Goal: Information Seeking & Learning: Learn about a topic

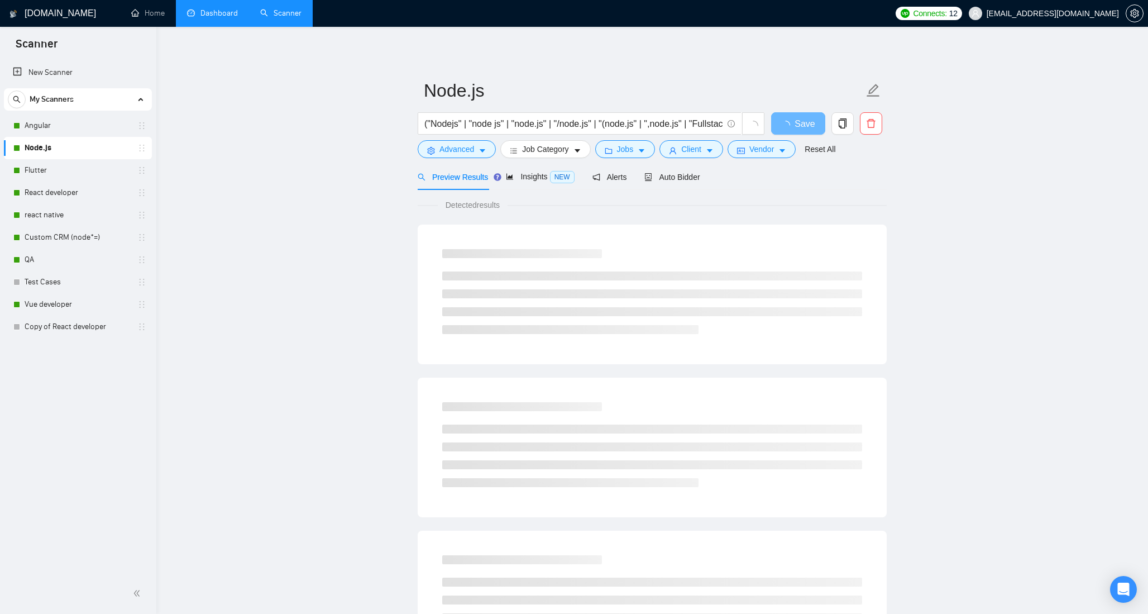
click at [214, 16] on link "Dashboard" at bounding box center [212, 12] width 51 height 9
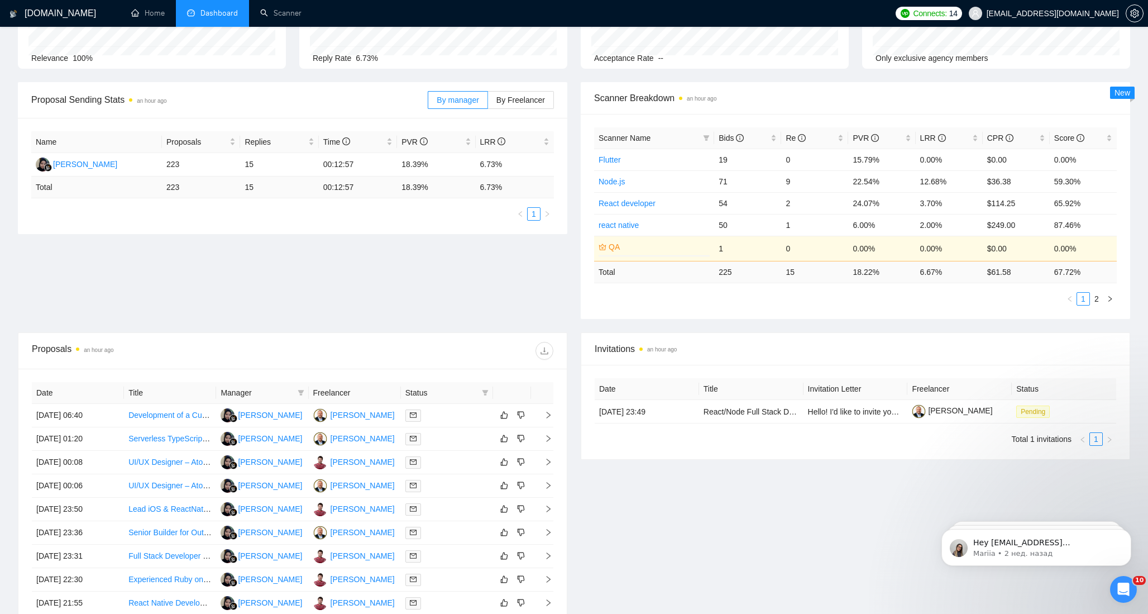
scroll to position [275, 0]
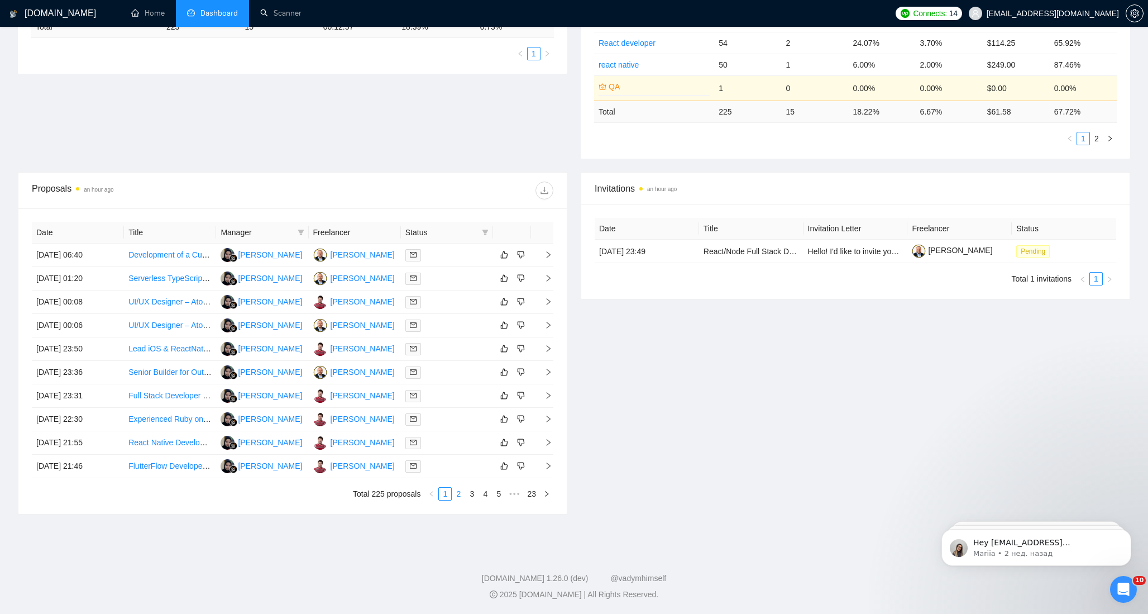
click at [459, 492] on link "2" at bounding box center [458, 493] width 12 height 12
click at [472, 495] on link "3" at bounding box center [472, 493] width 12 height 12
click at [486, 492] on link "4" at bounding box center [485, 493] width 12 height 12
click at [433, 496] on link "1" at bounding box center [431, 493] width 12 height 12
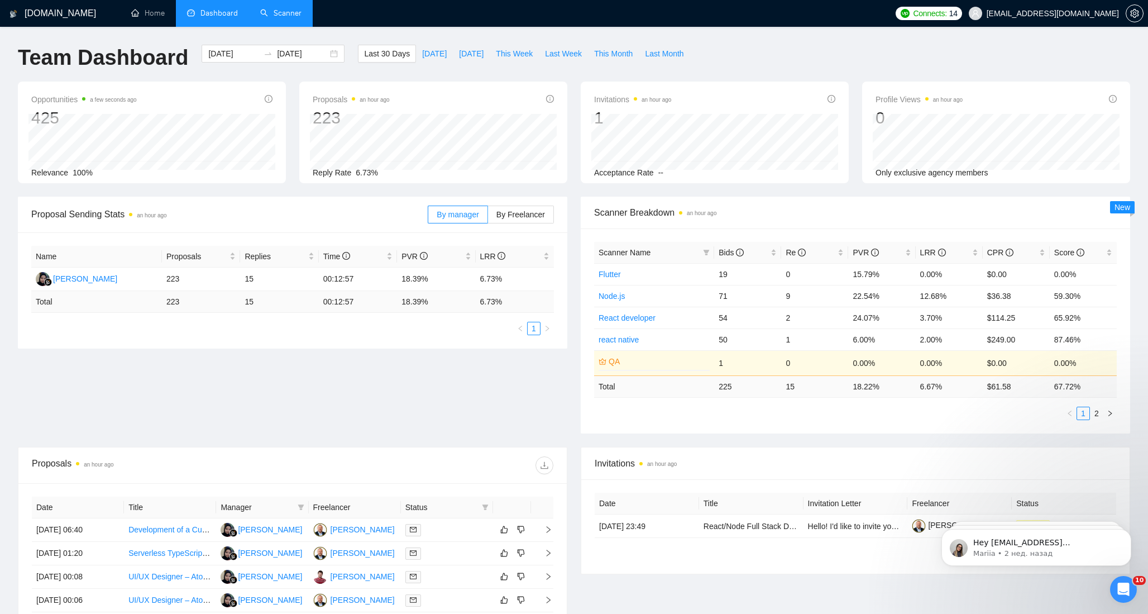
click at [289, 15] on link "Scanner" at bounding box center [280, 12] width 41 height 9
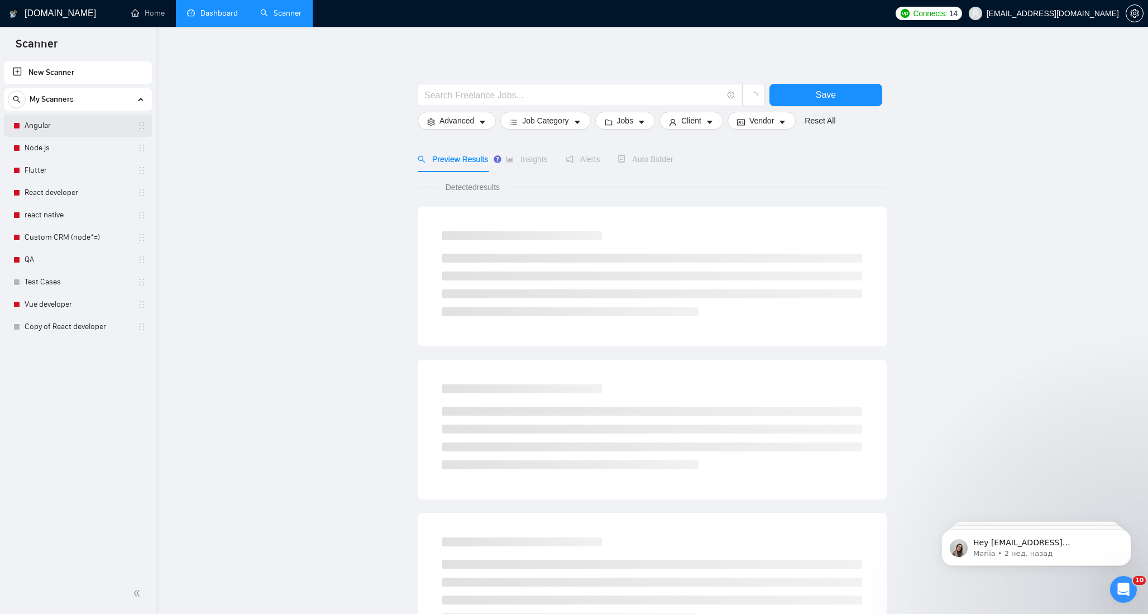
click at [23, 122] on div "Angular" at bounding box center [79, 125] width 133 height 22
click at [46, 122] on link "Angular" at bounding box center [78, 125] width 106 height 22
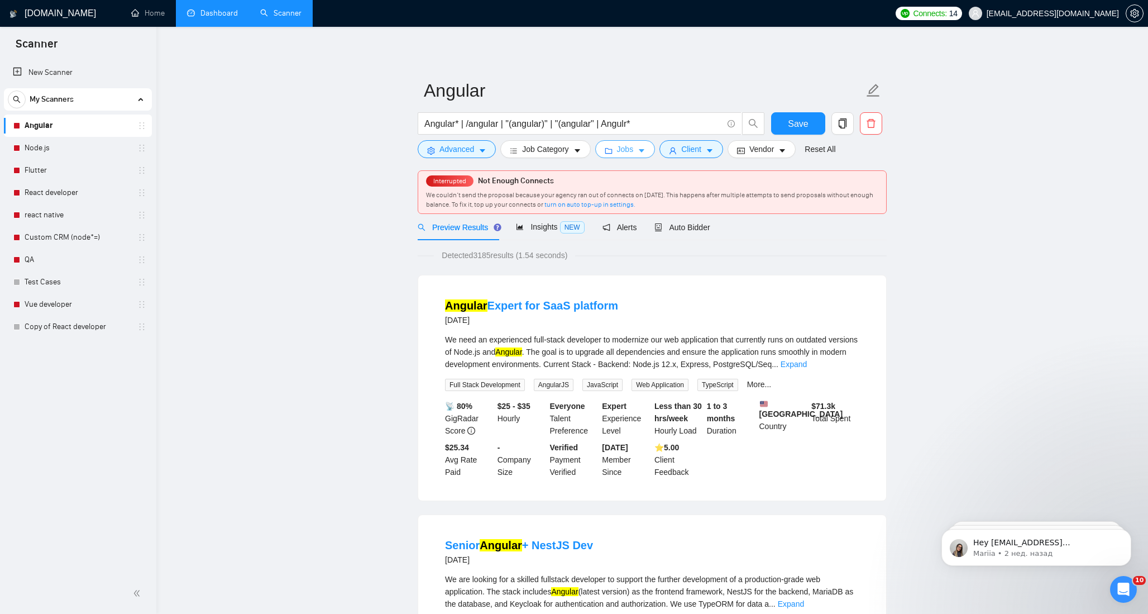
click at [638, 149] on button "Jobs" at bounding box center [625, 149] width 60 height 18
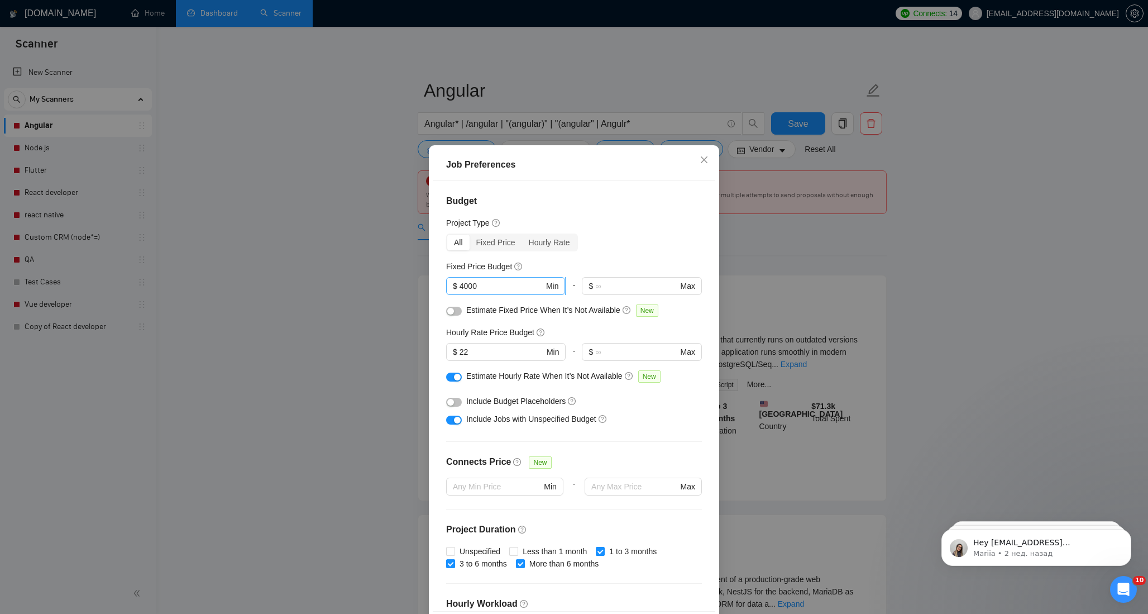
click at [464, 286] on input "4000" at bounding box center [501, 286] width 84 height 12
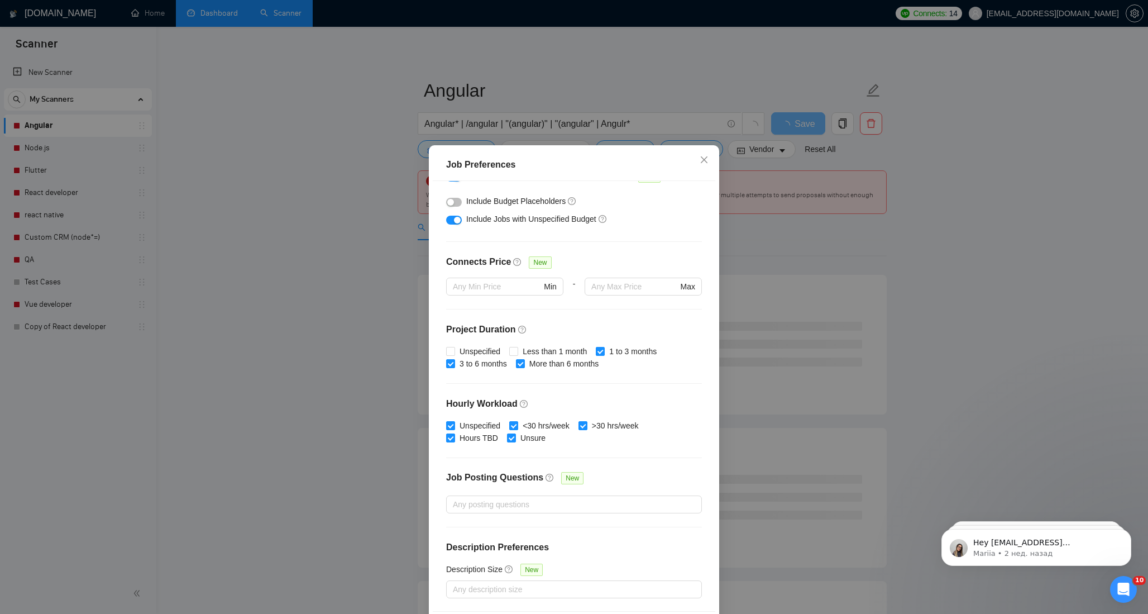
scroll to position [46, 0]
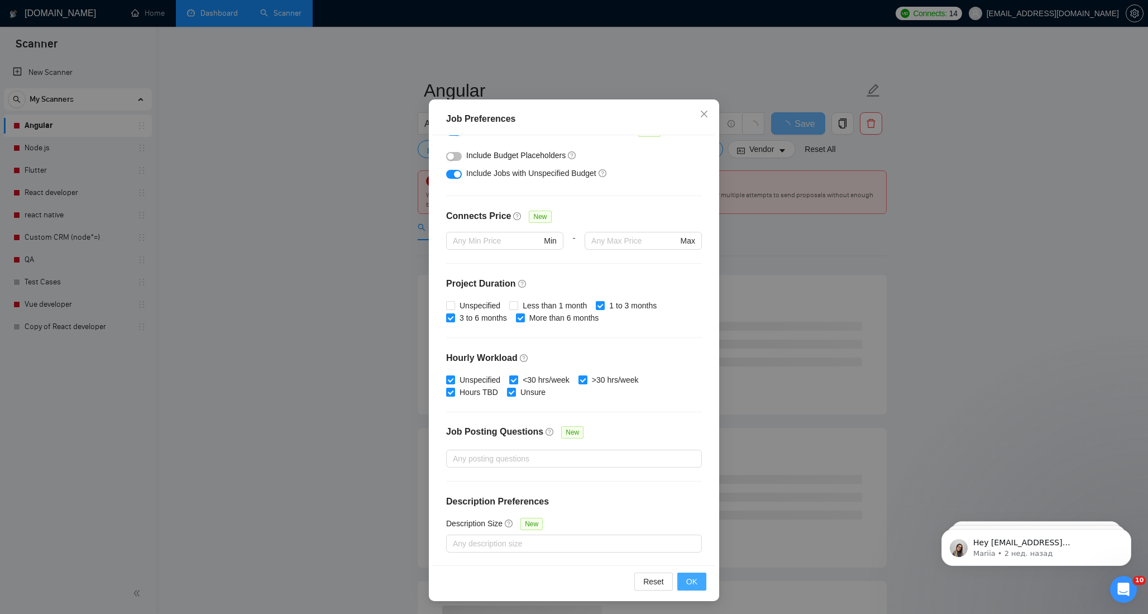
click at [693, 587] on button "OK" at bounding box center [691, 581] width 29 height 18
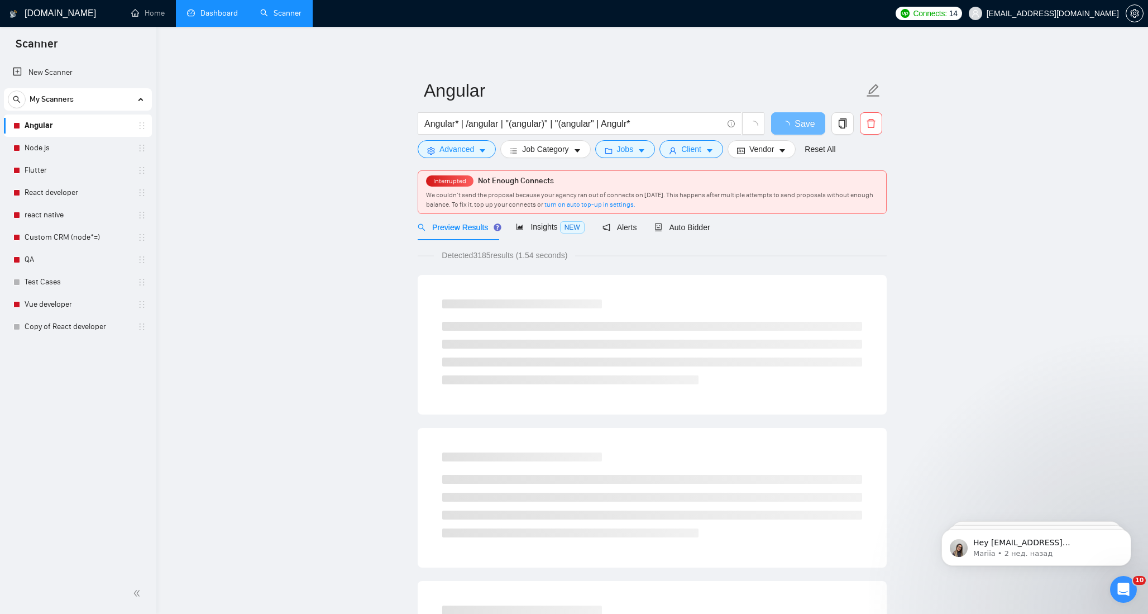
scroll to position [0, 0]
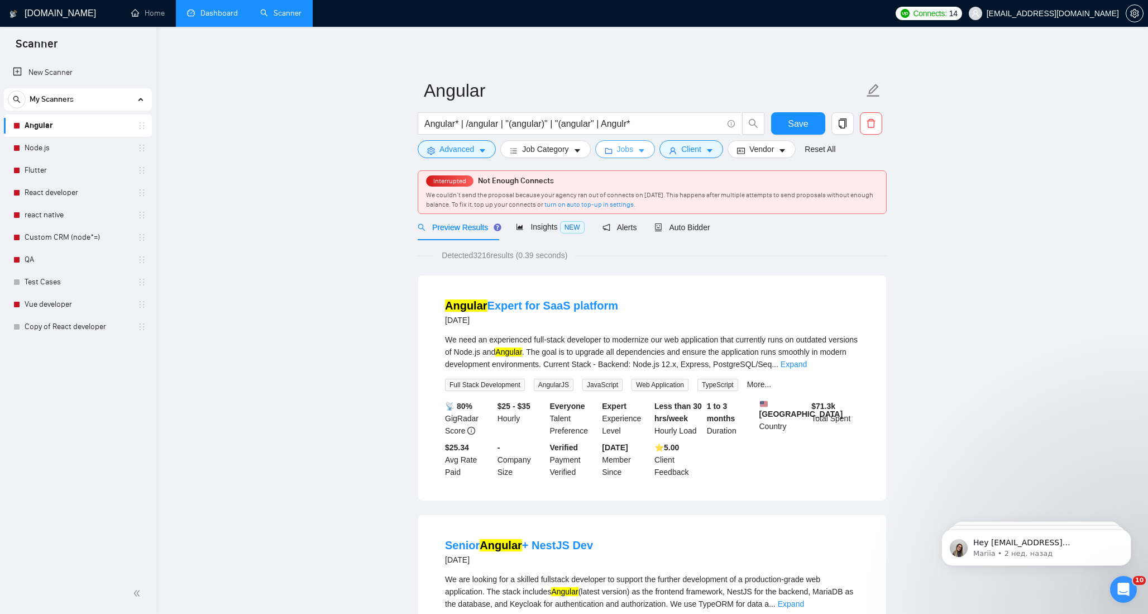
click at [643, 151] on icon "caret-down" at bounding box center [642, 151] width 8 height 8
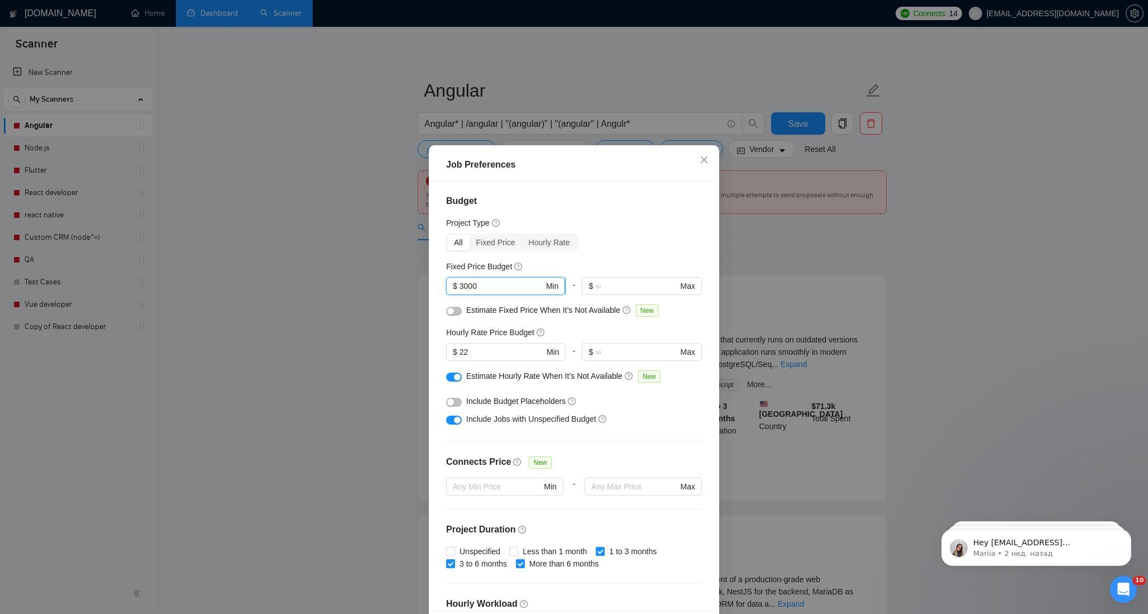
click at [462, 281] on input "3000" at bounding box center [501, 286] width 84 height 12
click at [463, 287] on input "3000" at bounding box center [501, 286] width 84 height 12
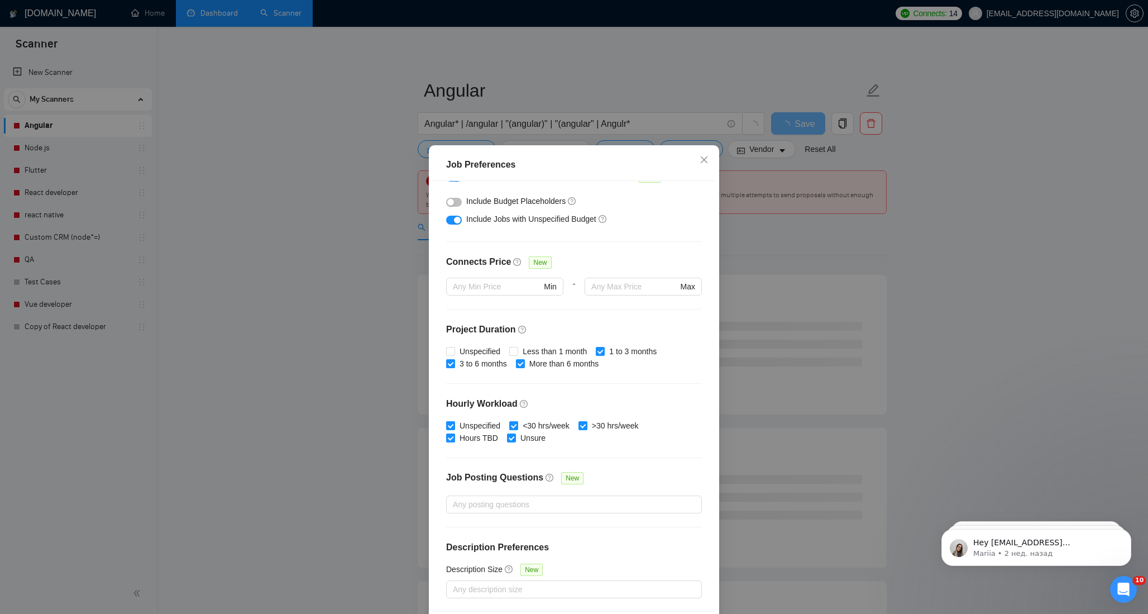
scroll to position [46, 0]
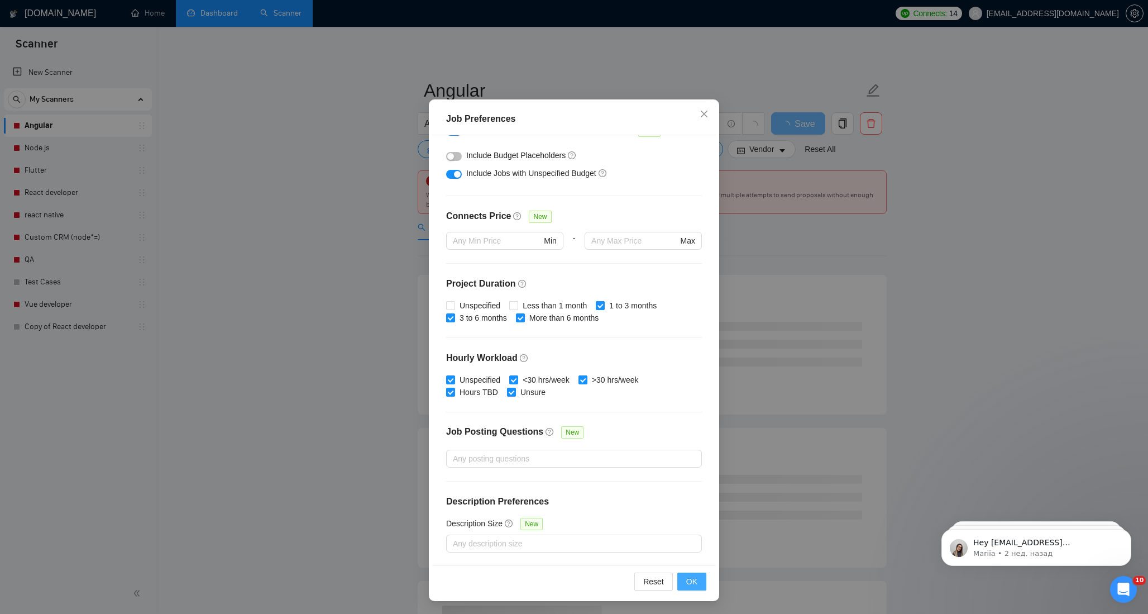
type input "1000"
click at [693, 586] on span "OK" at bounding box center [691, 581] width 11 height 12
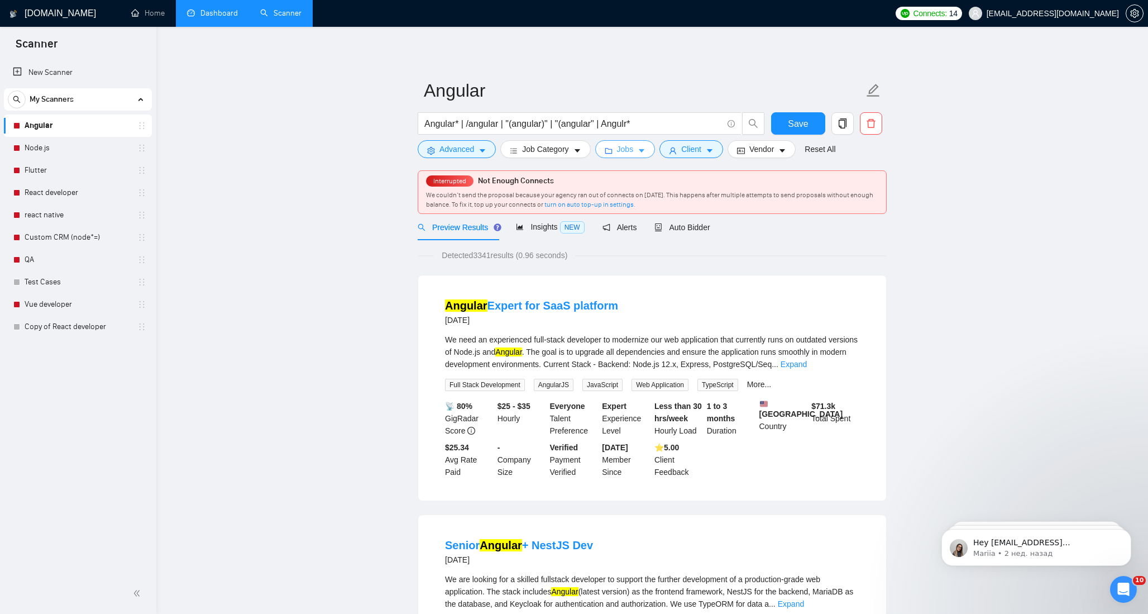
click at [634, 151] on span "Jobs" at bounding box center [625, 149] width 17 height 12
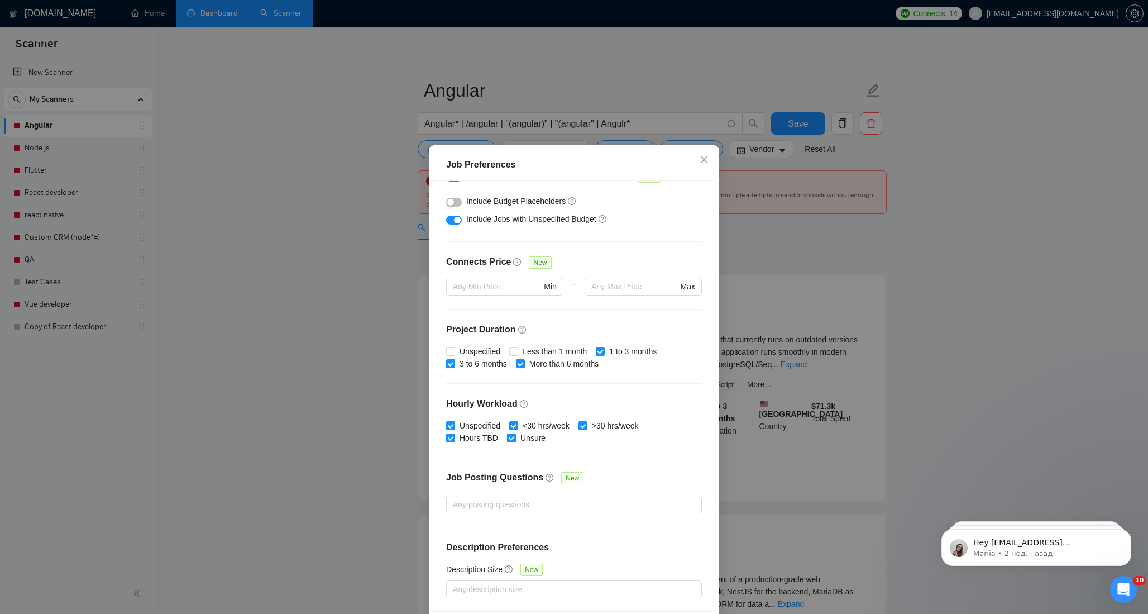
click at [454, 427] on span at bounding box center [450, 425] width 9 height 9
click at [454, 427] on input "Unspecified" at bounding box center [450, 425] width 8 height 8
checkbox input "false"
click at [454, 434] on span at bounding box center [450, 437] width 9 height 9
click at [454, 434] on input "Hours TBD" at bounding box center [450, 437] width 8 height 8
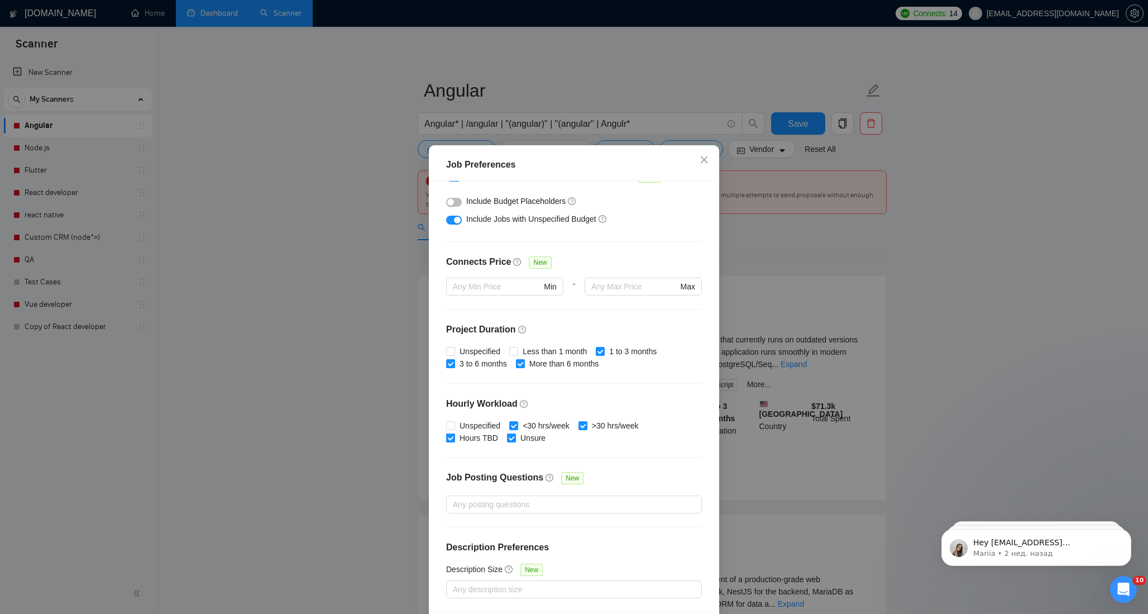
checkbox input "false"
click at [512, 437] on input "Unsure" at bounding box center [511, 437] width 8 height 8
checkbox input "false"
click at [515, 424] on input "<30 hrs/week" at bounding box center [513, 425] width 8 height 8
checkbox input "false"
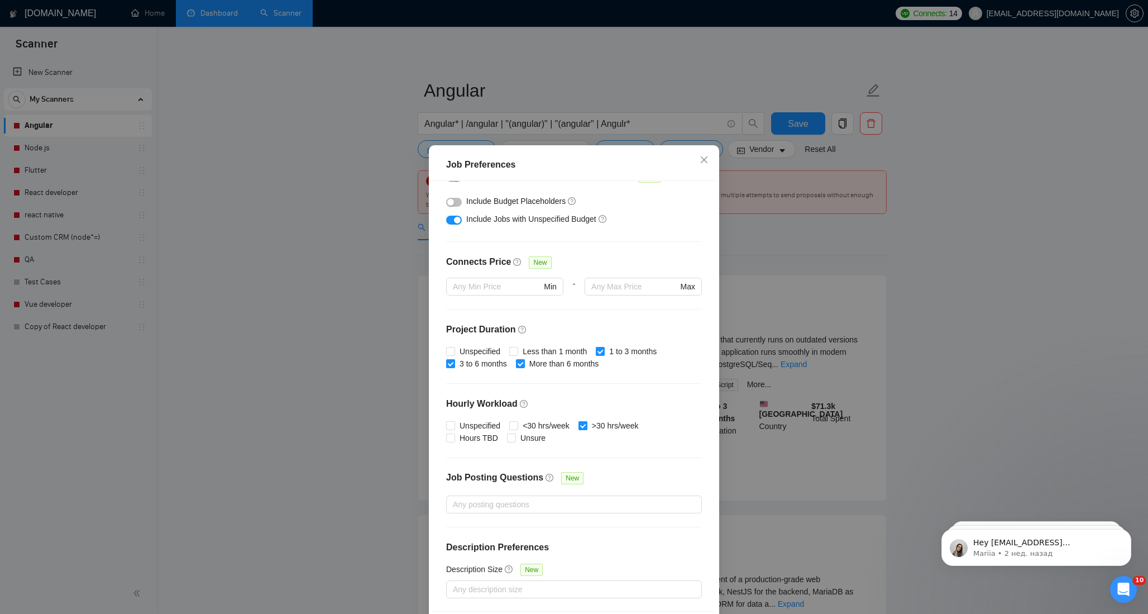
click at [585, 424] on input ">30 hrs/week" at bounding box center [582, 425] width 8 height 8
checkbox input "false"
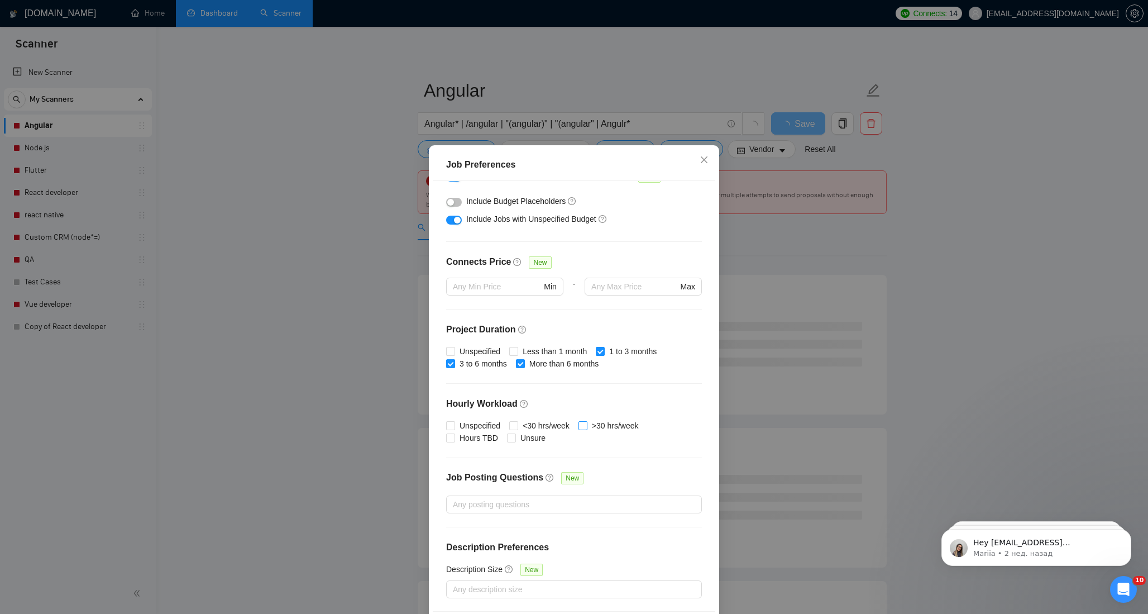
scroll to position [46, 0]
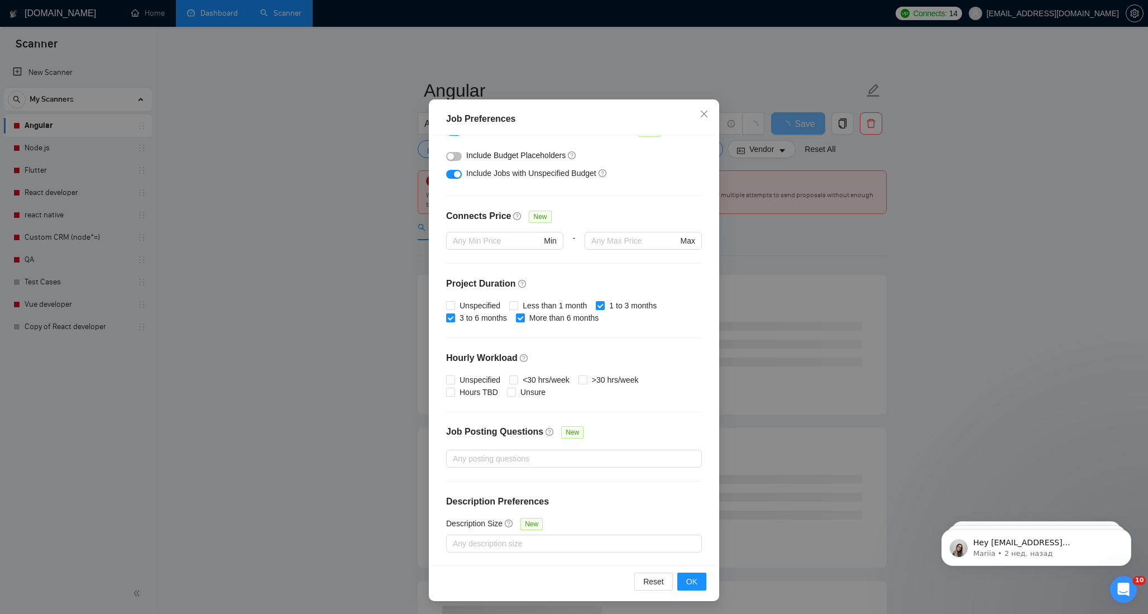
click at [691, 571] on div "Reset OK" at bounding box center [574, 581] width 283 height 32
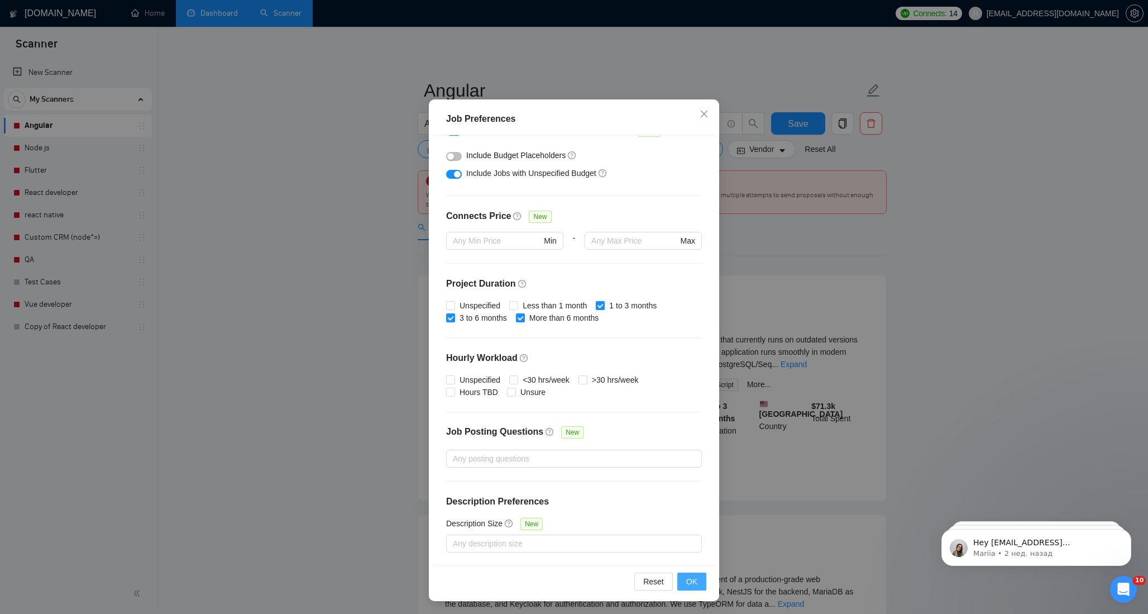
click at [690, 578] on span "OK" at bounding box center [691, 581] width 11 height 12
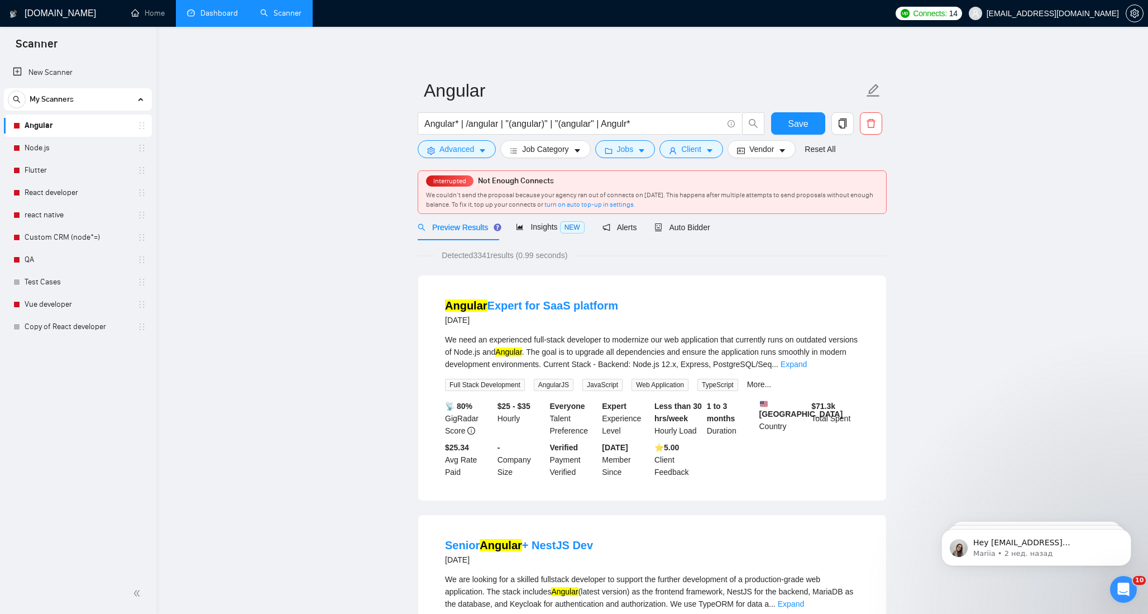
scroll to position [0, 0]
click at [710, 155] on button "Client" at bounding box center [691, 149] width 64 height 18
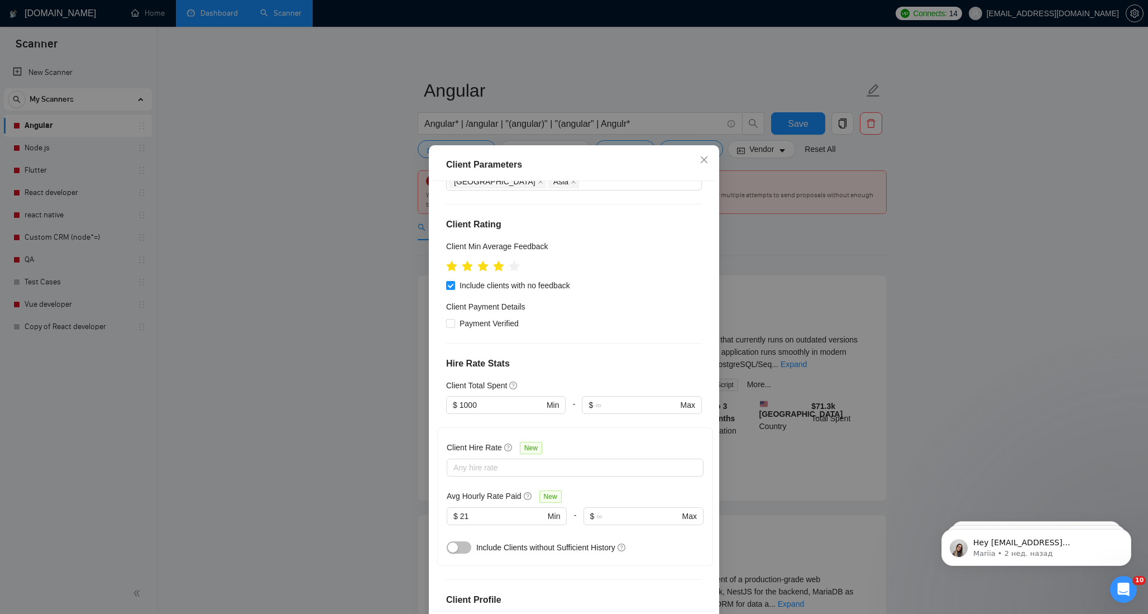
scroll to position [266, 0]
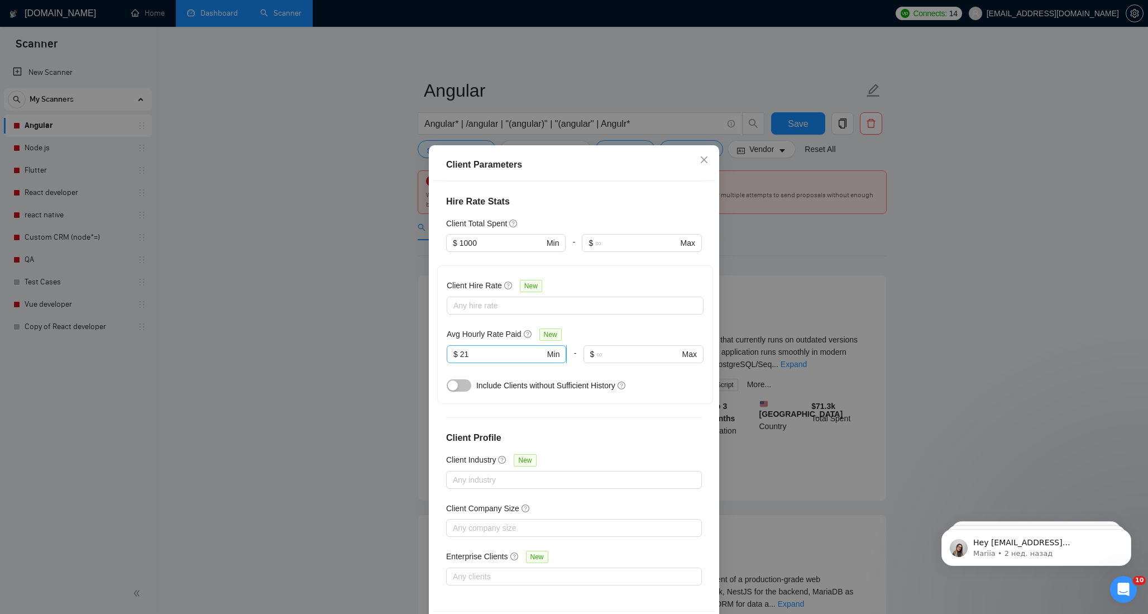
click at [488, 353] on input "21" at bounding box center [502, 354] width 85 height 12
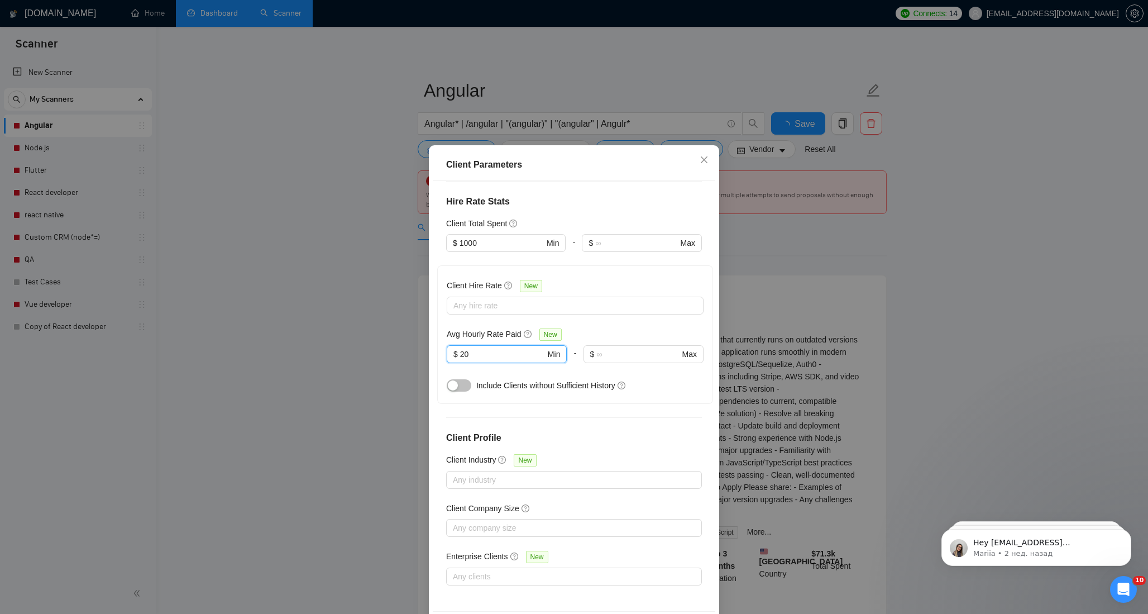
scroll to position [46, 0]
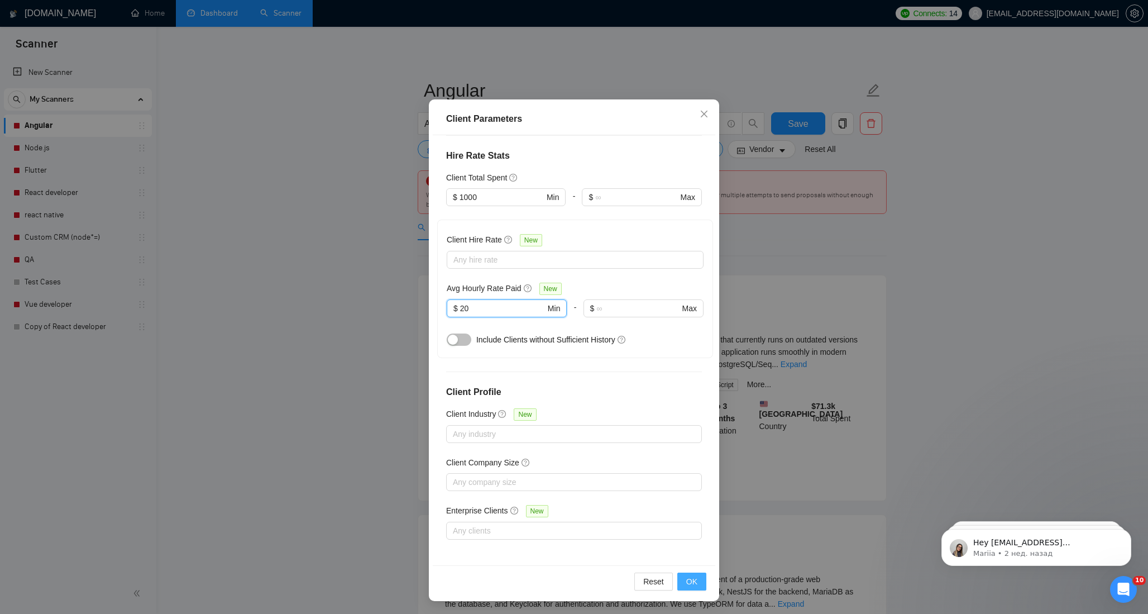
type input "20"
click at [691, 576] on span "OK" at bounding box center [691, 581] width 11 height 12
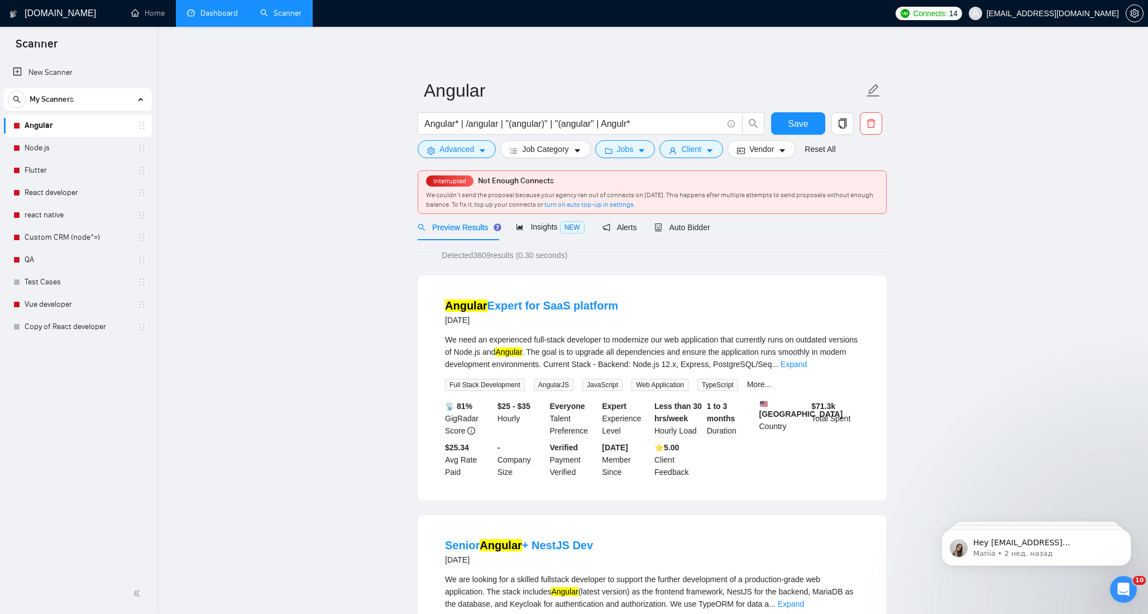
scroll to position [0, 0]
